Goal: Information Seeking & Learning: Learn about a topic

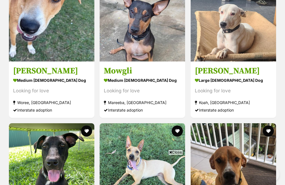
scroll to position [638, 0]
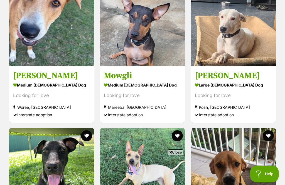
click at [252, 81] on div "large female Dog" at bounding box center [233, 85] width 77 height 8
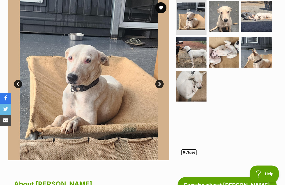
click at [192, 155] on span "Close" at bounding box center [189, 153] width 15 height 6
click at [258, 50] on img at bounding box center [257, 52] width 31 height 31
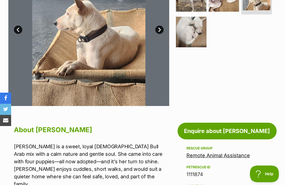
scroll to position [171, 0]
click at [219, 150] on div "Rescue group Remote Animal Assistance" at bounding box center [227, 152] width 81 height 14
click at [219, 155] on link "Remote Animal Assistance" at bounding box center [219, 156] width 64 height 6
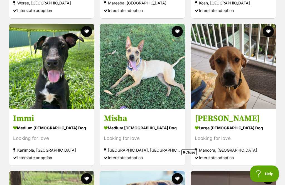
scroll to position [743, 0]
click at [72, 135] on div "Looking for love" at bounding box center [51, 139] width 77 height 8
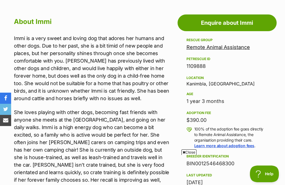
scroll to position [253, 0]
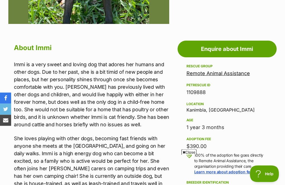
click at [223, 74] on link "Remote Animal Assistance" at bounding box center [219, 74] width 64 height 6
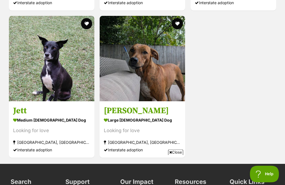
scroll to position [1176, 0]
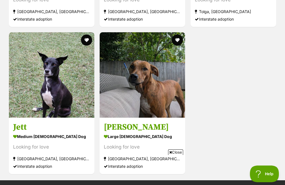
click at [169, 122] on h3 "[PERSON_NAME]" at bounding box center [142, 127] width 77 height 11
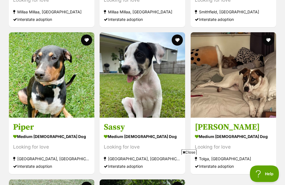
scroll to position [1029, 0]
click at [252, 86] on img at bounding box center [234, 75] width 86 height 86
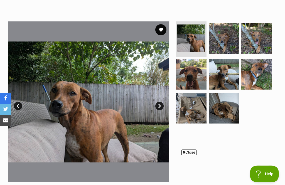
scroll to position [87, 0]
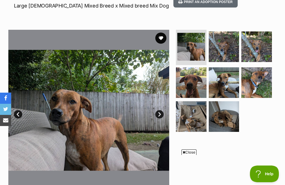
click at [227, 49] on img at bounding box center [224, 46] width 31 height 31
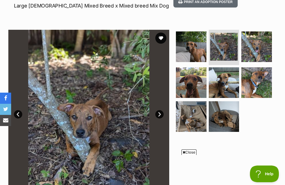
click at [267, 51] on img at bounding box center [257, 46] width 31 height 31
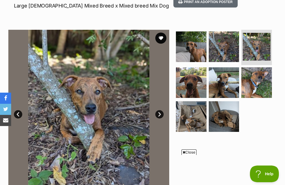
click at [199, 83] on img at bounding box center [191, 82] width 31 height 31
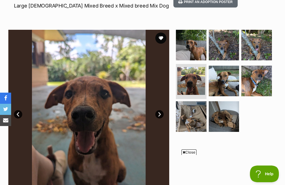
click at [230, 85] on img at bounding box center [224, 81] width 31 height 31
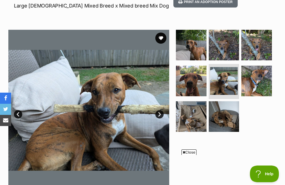
click at [262, 84] on img at bounding box center [257, 81] width 31 height 31
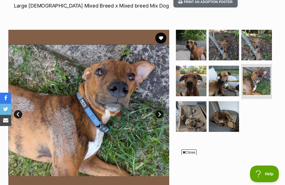
click at [225, 121] on img at bounding box center [224, 116] width 31 height 31
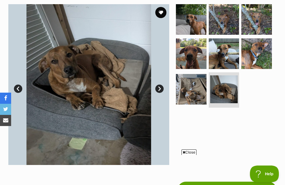
scroll to position [112, 0]
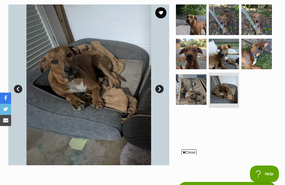
click at [190, 90] on img at bounding box center [191, 89] width 31 height 31
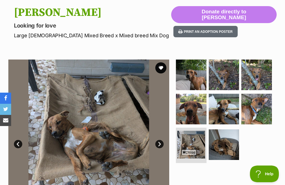
scroll to position [56, 0]
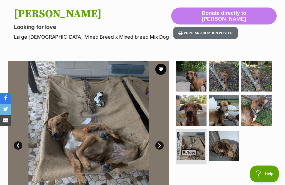
click at [196, 69] on img at bounding box center [191, 76] width 31 height 31
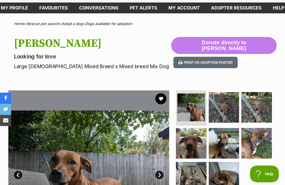
scroll to position [0, 0]
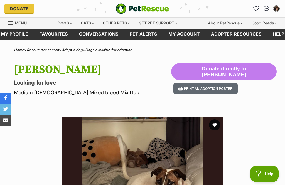
click at [60, 23] on div "Dogs" at bounding box center [65, 23] width 22 height 11
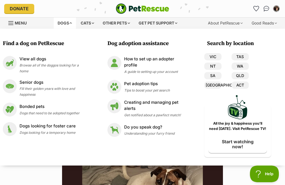
click at [254, 8] on icon "Favourites" at bounding box center [257, 9] width 6 height 6
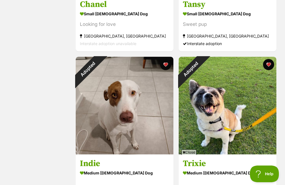
scroll to position [535, 0]
click at [203, 65] on div "Adopted" at bounding box center [191, 69] width 25 height 25
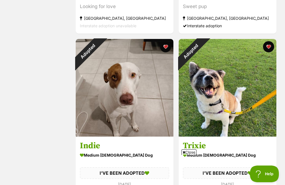
click at [165, 47] on button "favourite" at bounding box center [165, 46] width 11 height 11
click at [270, 46] on button "favourite" at bounding box center [268, 46] width 11 height 11
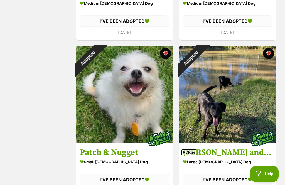
scroll to position [697, 0]
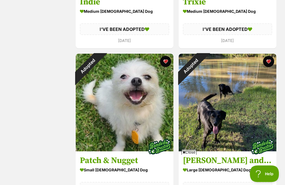
click at [167, 62] on button "favourite" at bounding box center [165, 61] width 11 height 11
click at [268, 62] on button "favourite" at bounding box center [268, 61] width 11 height 11
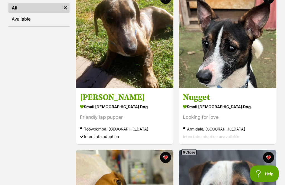
scroll to position [123, 0]
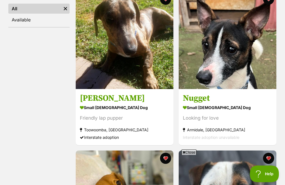
click at [230, 63] on img at bounding box center [228, 40] width 98 height 98
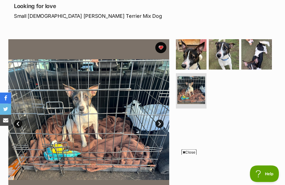
scroll to position [76, 0]
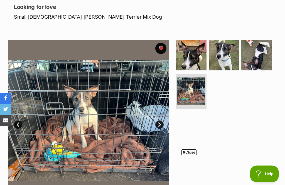
click at [256, 58] on img at bounding box center [257, 55] width 31 height 31
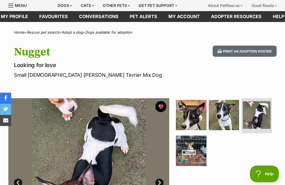
scroll to position [0, 0]
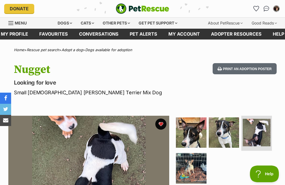
click at [59, 20] on div "Dogs" at bounding box center [65, 23] width 22 height 11
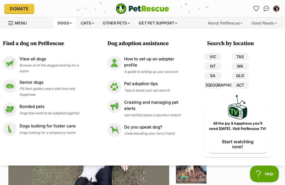
click at [48, 63] on span "Browse all of the doggos looking for a home" at bounding box center [49, 68] width 59 height 10
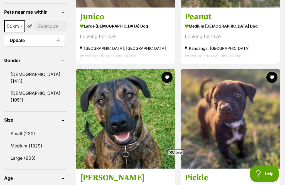
scroll to position [463, 0]
click at [26, 131] on link "Small (230)" at bounding box center [35, 134] width 63 height 12
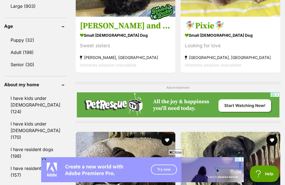
scroll to position [761, 0]
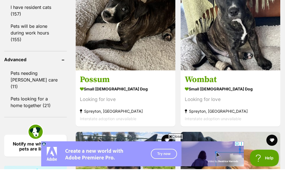
scroll to position [779, 0]
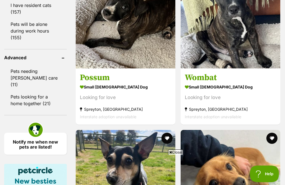
scroll to position [0, 0]
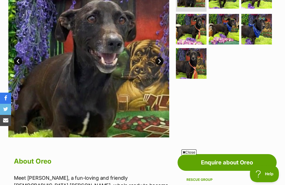
scroll to position [132, 0]
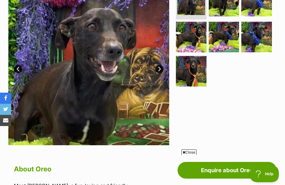
click at [161, 67] on link "Next" at bounding box center [159, 69] width 8 height 8
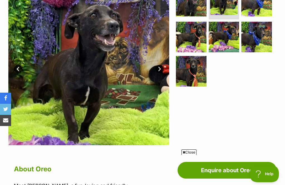
click at [162, 70] on link "Next" at bounding box center [159, 69] width 8 height 8
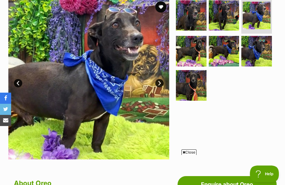
scroll to position [117, 0]
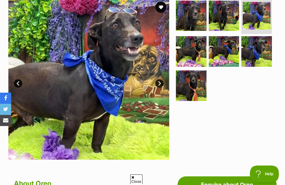
click at [163, 81] on link "Next" at bounding box center [159, 83] width 8 height 8
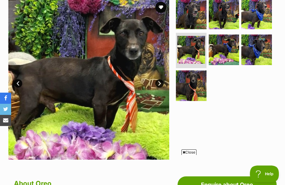
click at [162, 82] on link "Next" at bounding box center [159, 83] width 8 height 8
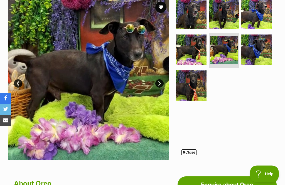
click at [162, 84] on link "Next" at bounding box center [159, 83] width 8 height 8
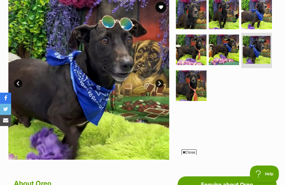
click at [162, 84] on link "Next" at bounding box center [159, 83] width 8 height 8
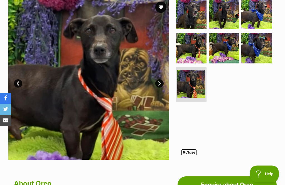
click at [164, 79] on img at bounding box center [88, 79] width 161 height 161
click at [161, 82] on link "Next" at bounding box center [159, 83] width 8 height 8
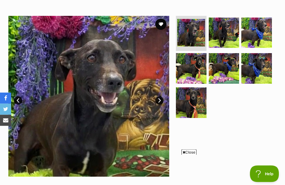
scroll to position [100, 0]
click at [266, 32] on img at bounding box center [257, 33] width 31 height 31
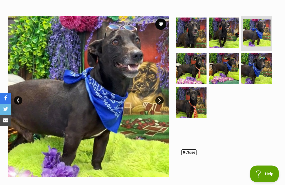
click at [256, 72] on img at bounding box center [257, 68] width 31 height 31
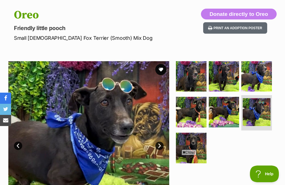
scroll to position [45, 0]
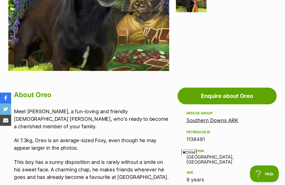
scroll to position [209, 0]
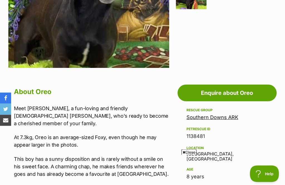
click at [229, 120] on link "Southern Downs ARK" at bounding box center [213, 118] width 52 height 6
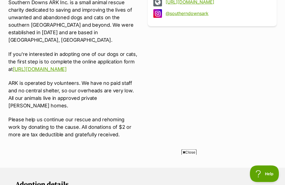
scroll to position [245, 0]
click at [192, 155] on span "Close" at bounding box center [189, 153] width 15 height 6
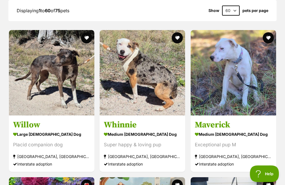
scroll to position [624, 0]
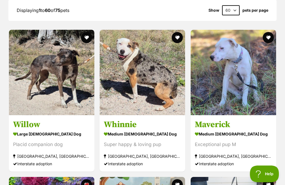
click at [76, 130] on div "large female Dog" at bounding box center [51, 134] width 77 height 8
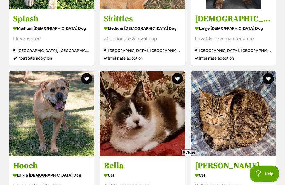
scroll to position [2056, 0]
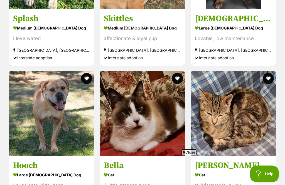
click at [256, 127] on img at bounding box center [234, 114] width 86 height 86
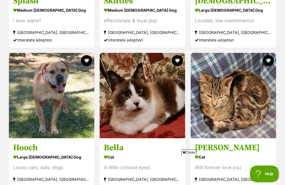
click at [192, 151] on span "Close" at bounding box center [189, 153] width 15 height 6
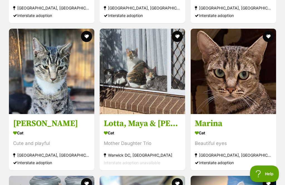
scroll to position [3277, 0]
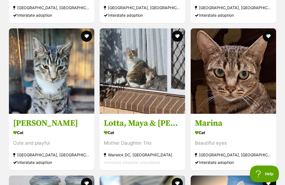
click at [167, 140] on div "Mother Daughter Trio" at bounding box center [142, 144] width 77 height 8
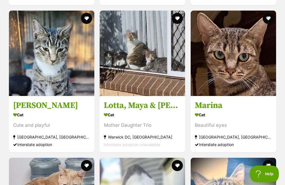
click at [249, 76] on img at bounding box center [234, 54] width 86 height 86
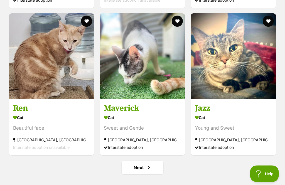
scroll to position [3442, 0]
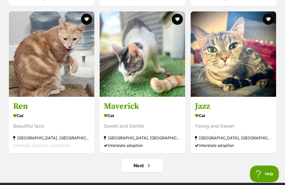
click at [156, 159] on link "Next" at bounding box center [143, 165] width 42 height 13
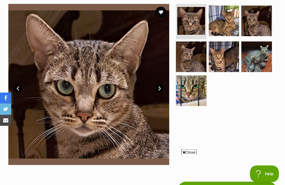
scroll to position [122, 0]
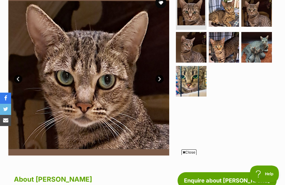
click at [257, 51] on img at bounding box center [257, 47] width 31 height 31
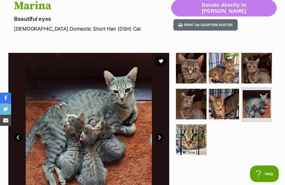
scroll to position [60, 0]
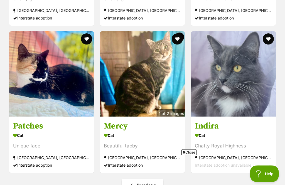
scroll to position [1212, 0]
click at [64, 72] on img at bounding box center [52, 74] width 86 height 86
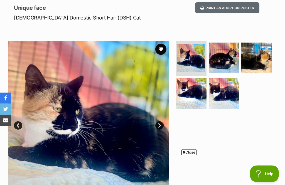
scroll to position [75, 0]
click at [193, 94] on img at bounding box center [191, 93] width 31 height 31
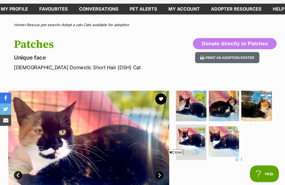
scroll to position [0, 0]
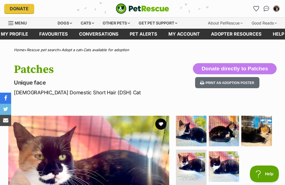
click at [26, 23] on span "Menu" at bounding box center [21, 23] width 12 height 5
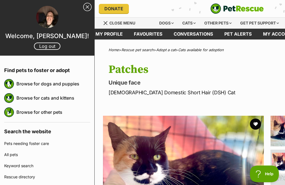
click at [55, 46] on link "Log out" at bounding box center [47, 46] width 26 height 7
